Goal: Check status: Check status

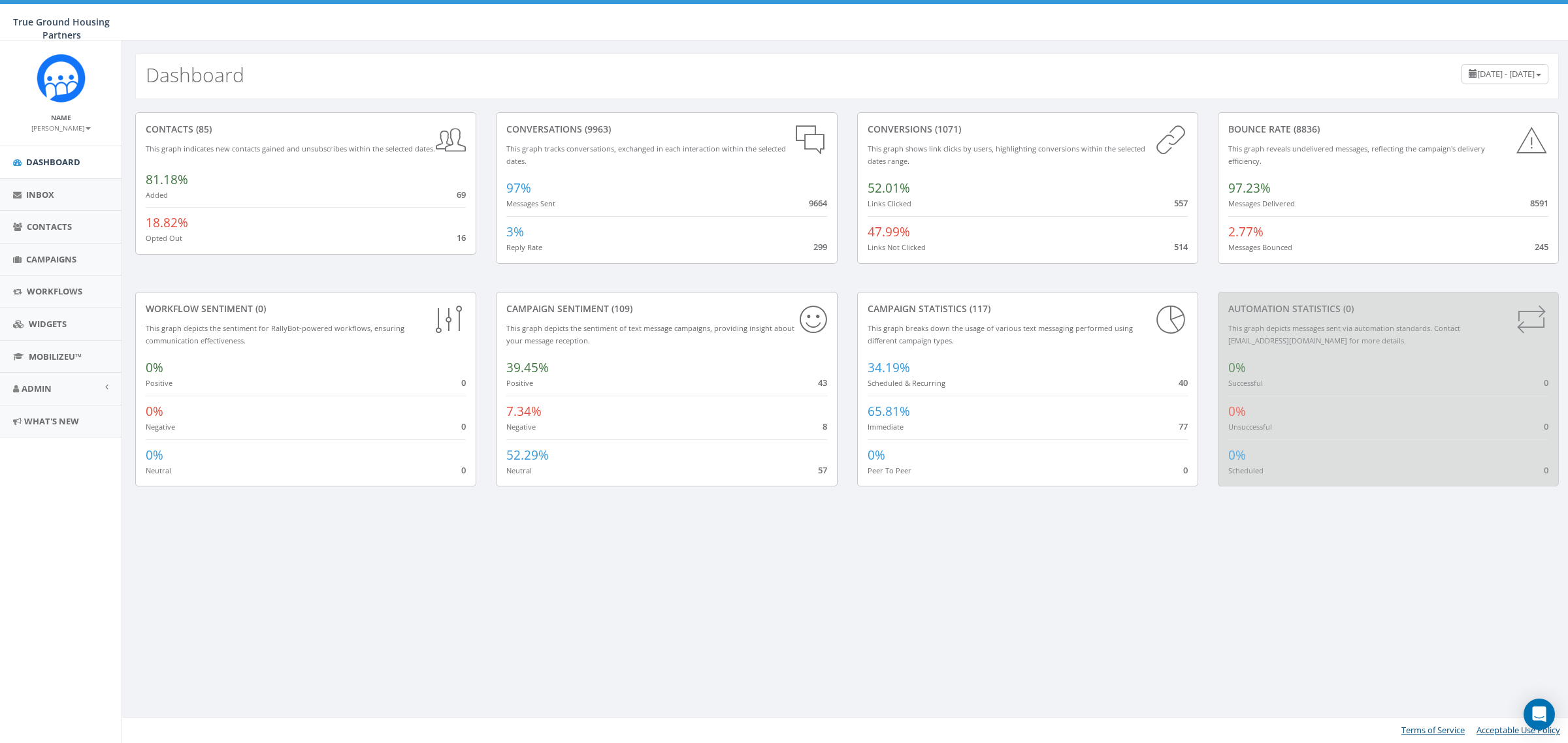
click at [1537, 73] on div "[DATE] - [DATE]" at bounding box center [1505, 74] width 87 height 20
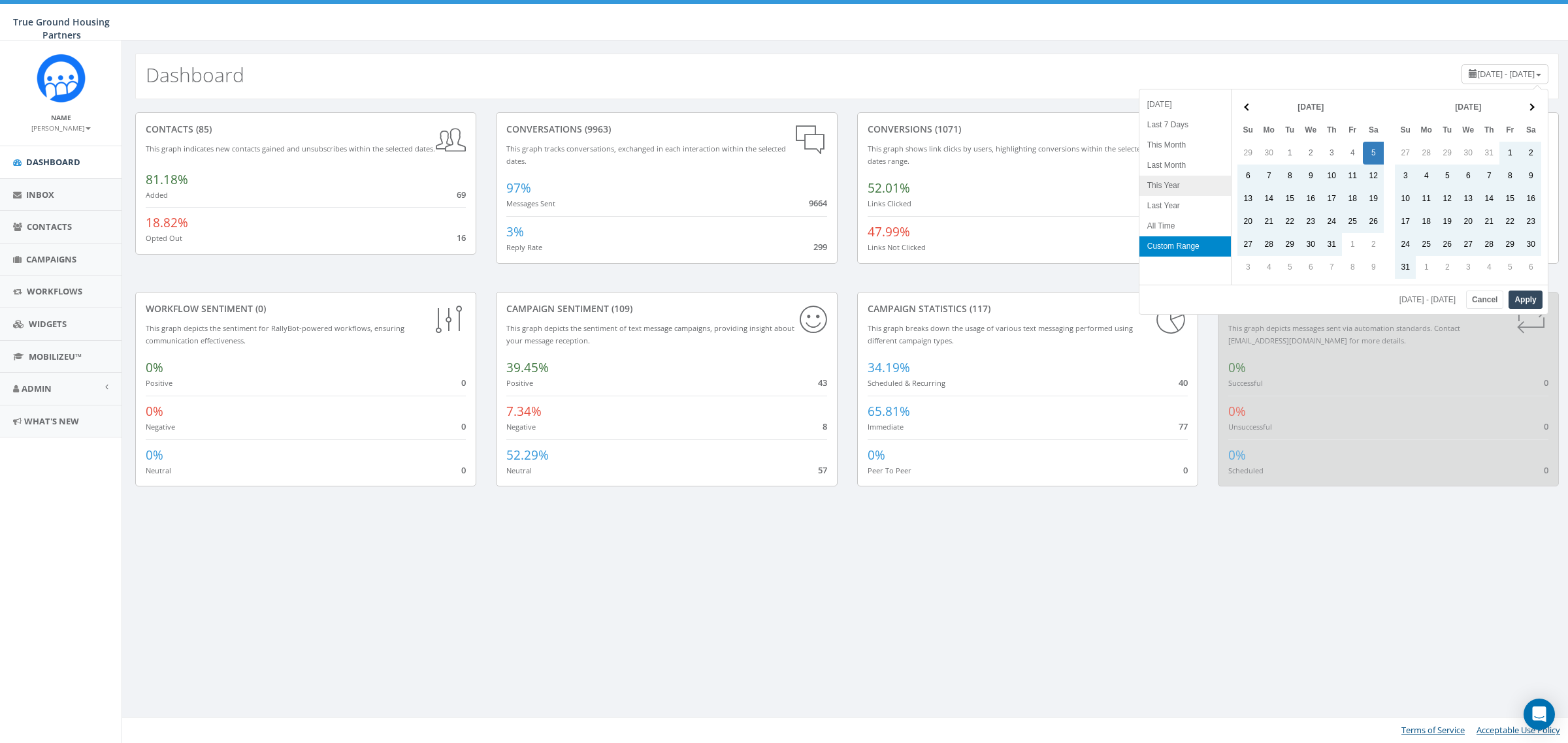
click at [1176, 186] on li "This Year" at bounding box center [1184, 185] width 91 height 20
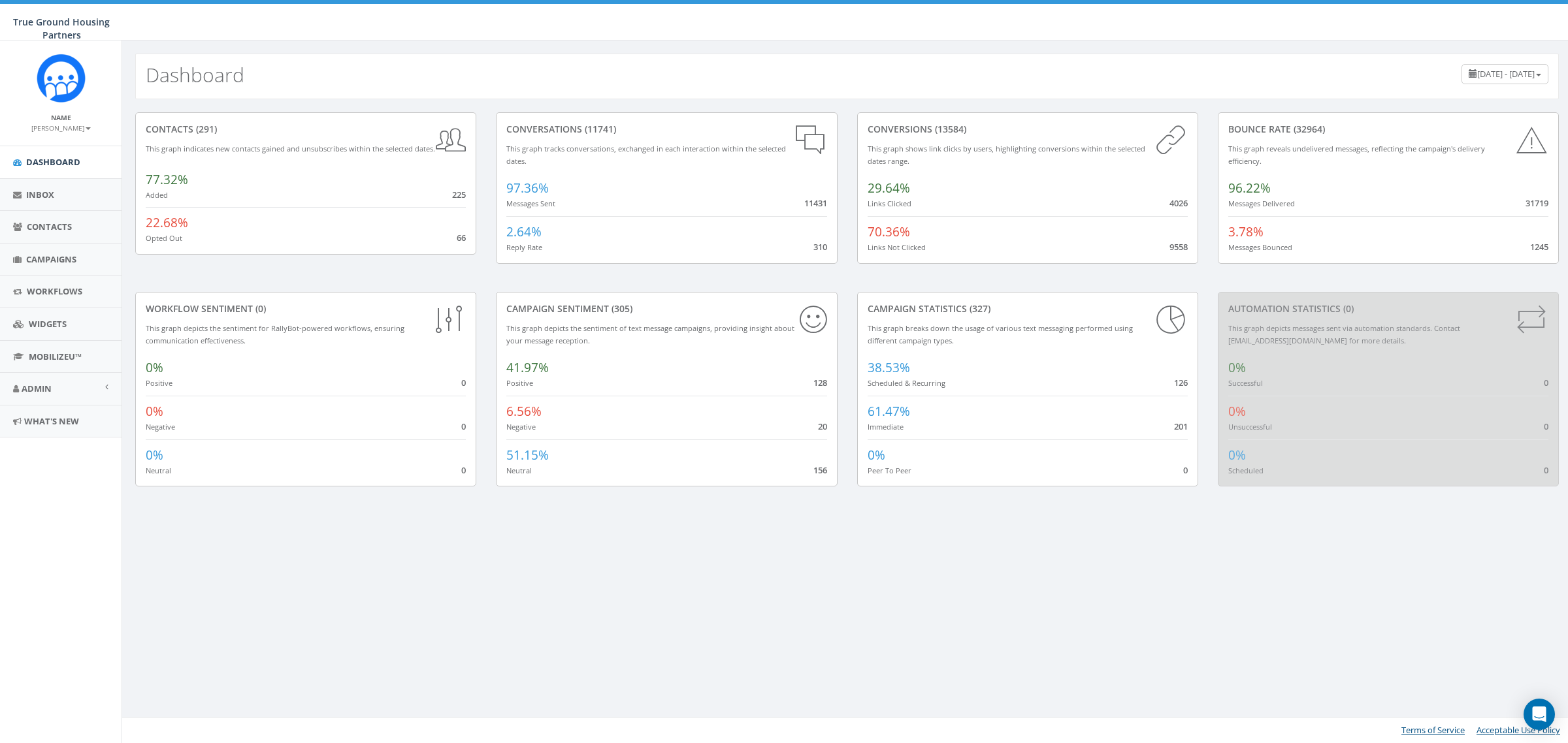
click at [1533, 73] on span "[DATE] - [DATE]" at bounding box center [1505, 74] width 57 height 12
click at [1520, 243] on li "Custom Range" at bounding box center [1501, 240] width 91 height 20
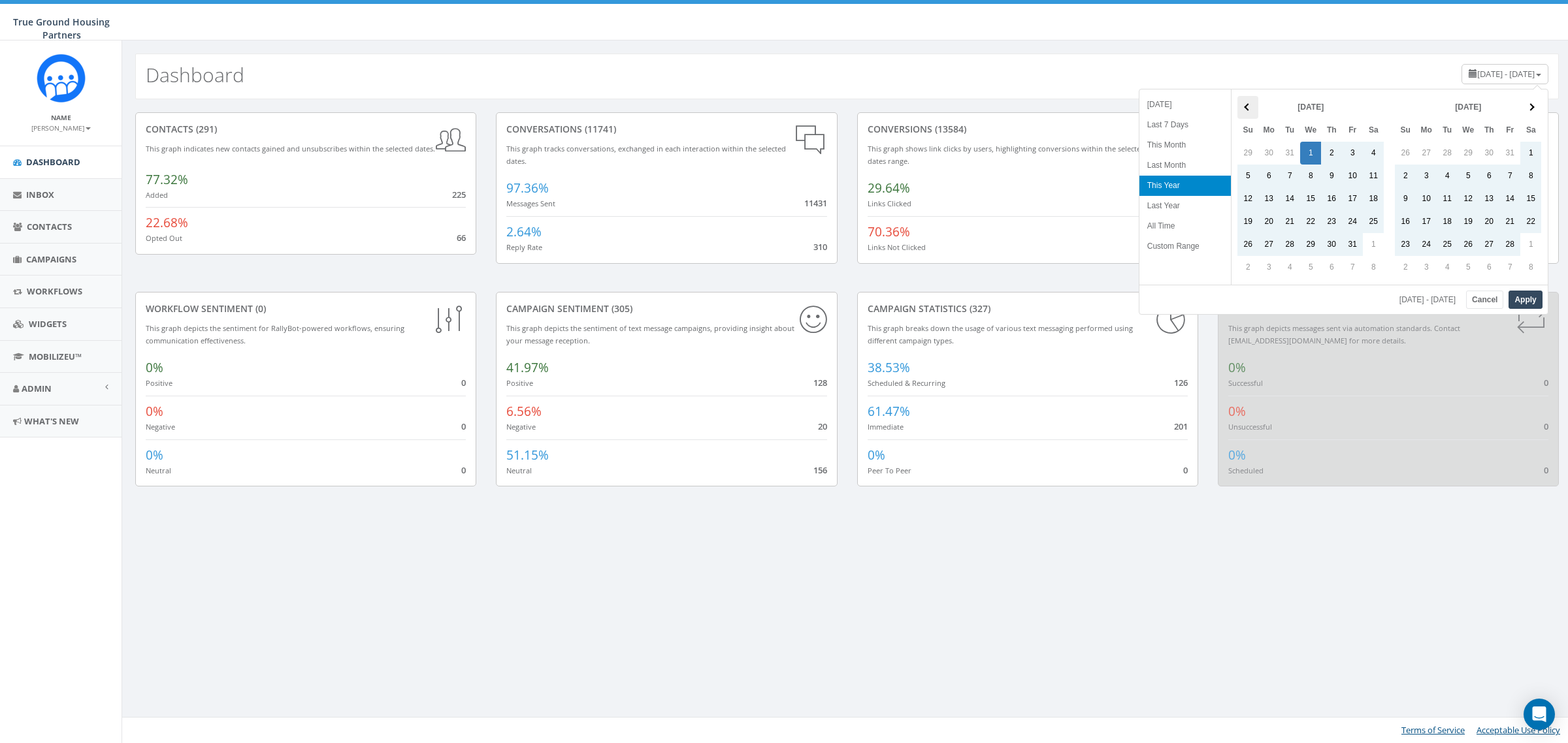
click at [1248, 115] on th at bounding box center [1248, 108] width 21 height 23
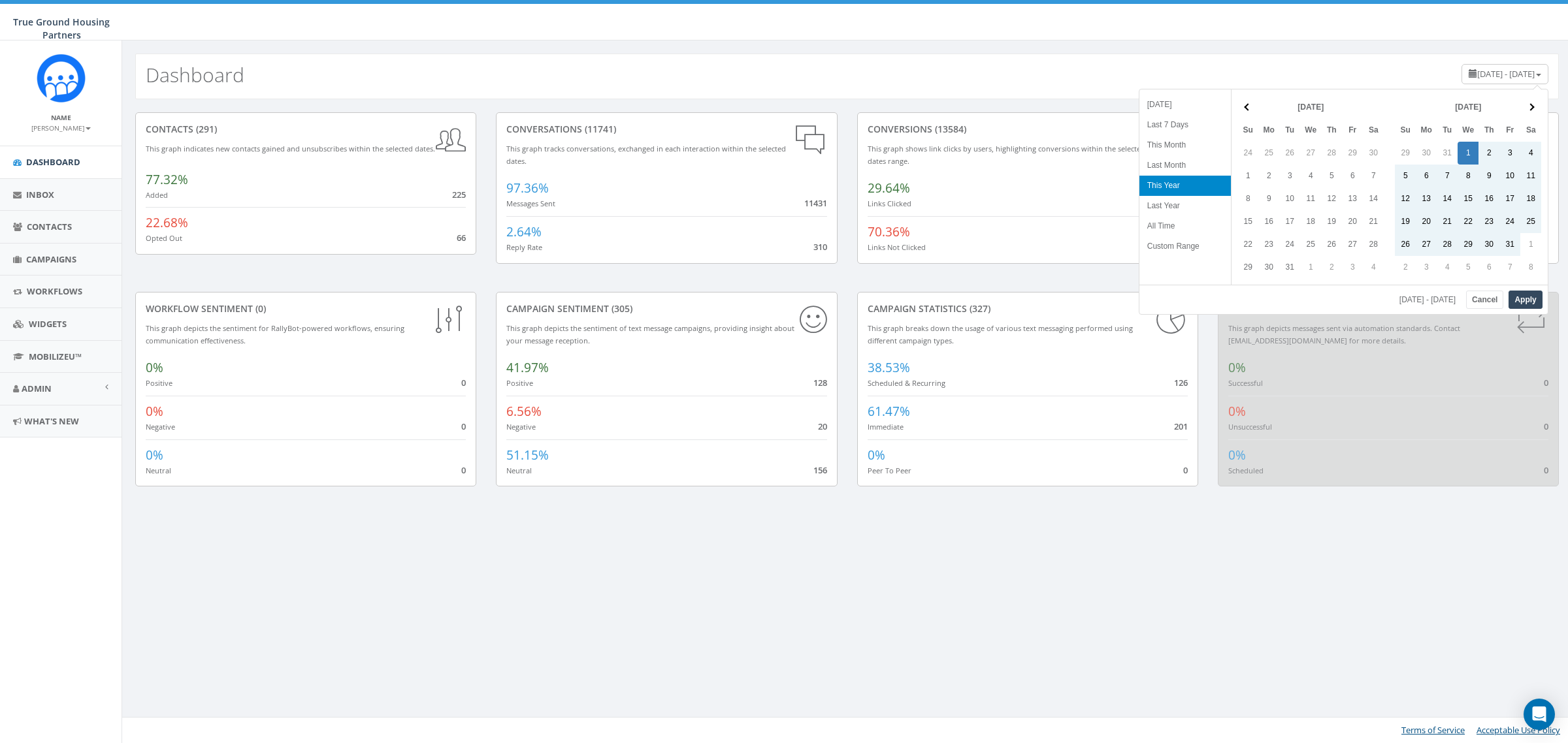
click at [1248, 115] on th at bounding box center [1248, 108] width 21 height 23
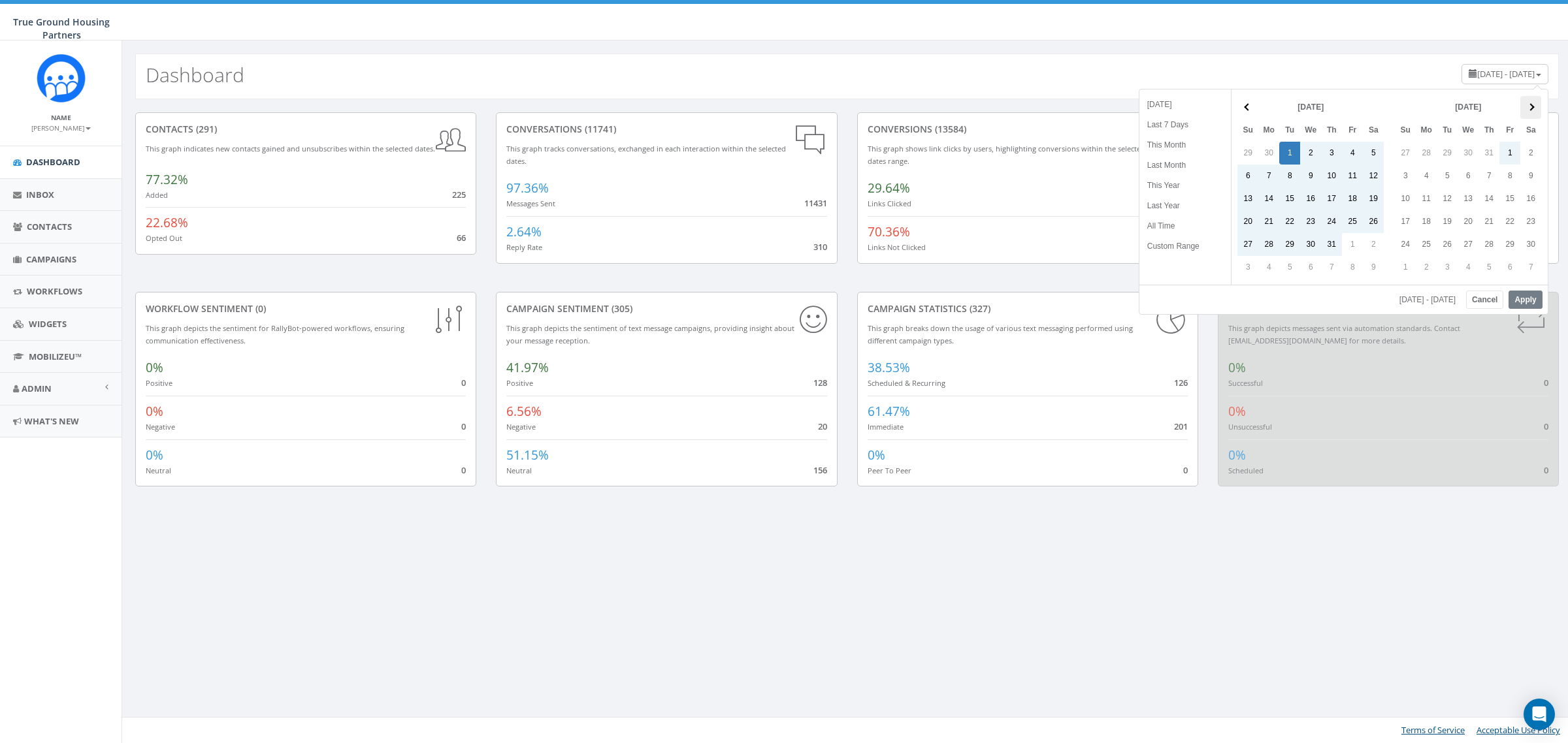
click at [1530, 112] on th at bounding box center [1531, 108] width 21 height 23
click at [1530, 111] on span at bounding box center [1531, 108] width 7 height 7
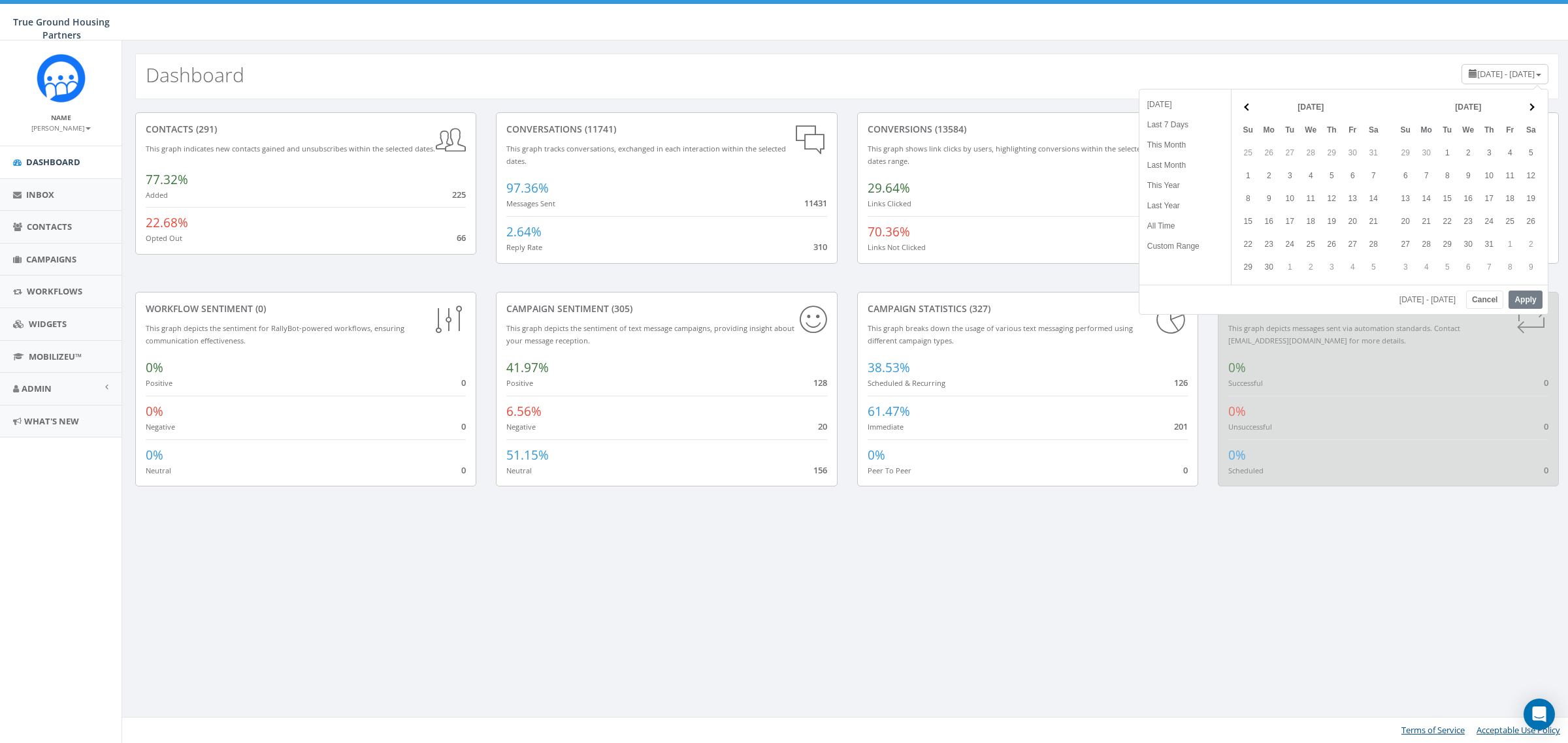
click at [1530, 111] on span at bounding box center [1531, 108] width 7 height 7
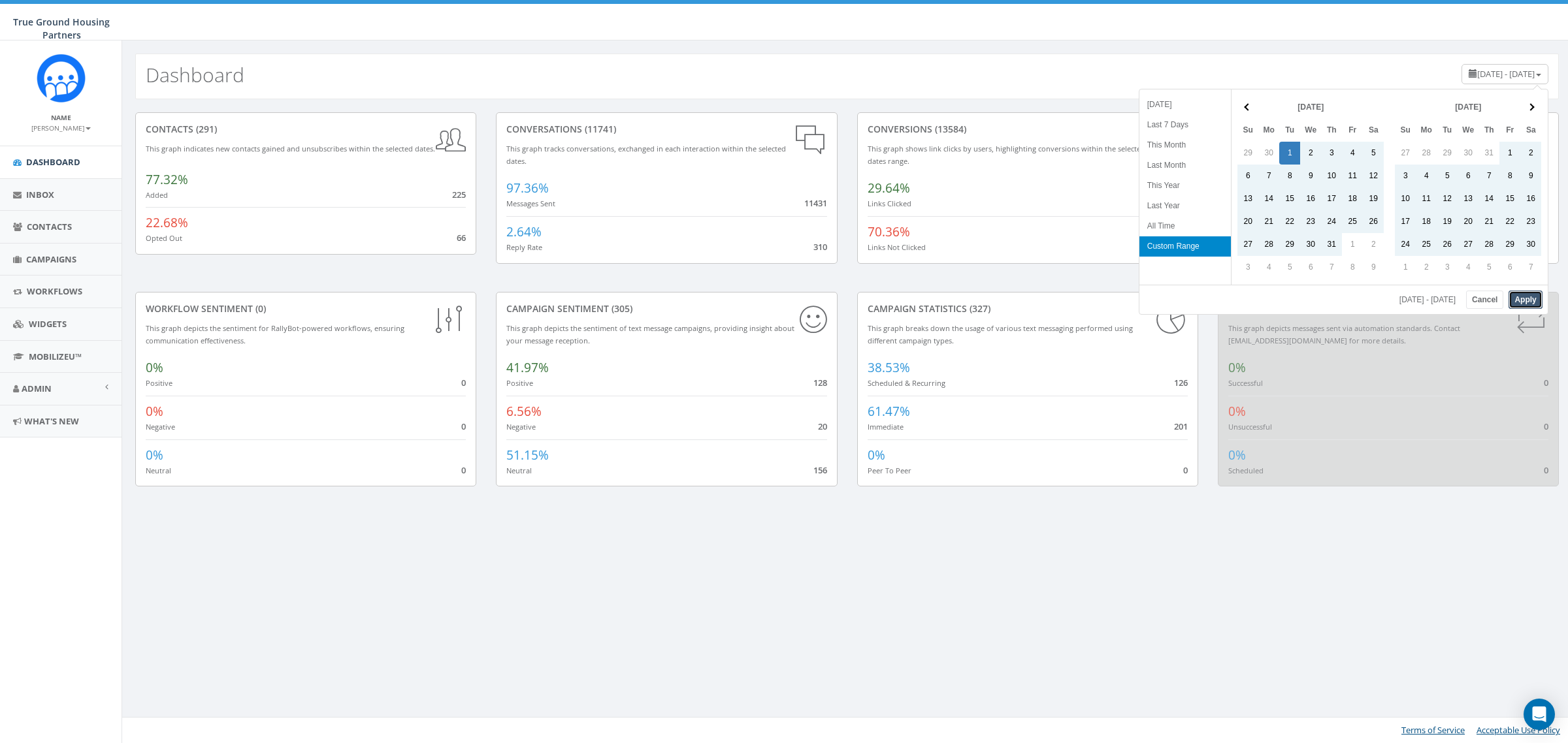
click at [1519, 302] on button "Apply" at bounding box center [1525, 299] width 33 height 18
